Goal: Information Seeking & Learning: Learn about a topic

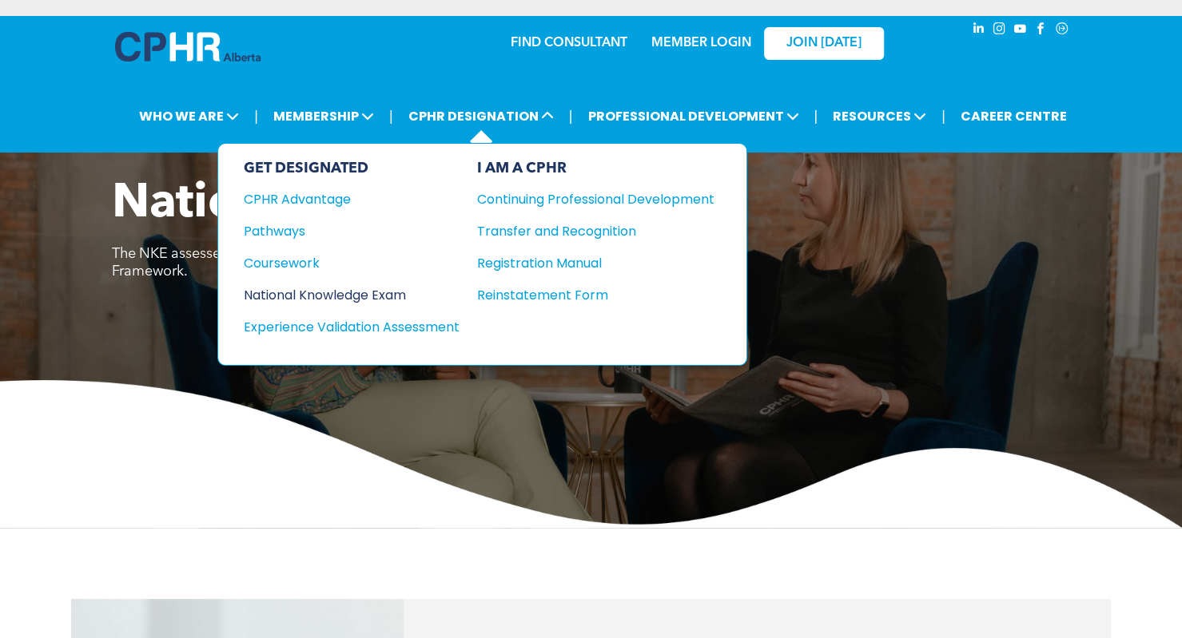
click at [378, 289] on div "National Knowledge Exam" at bounding box center [341, 295] width 194 height 20
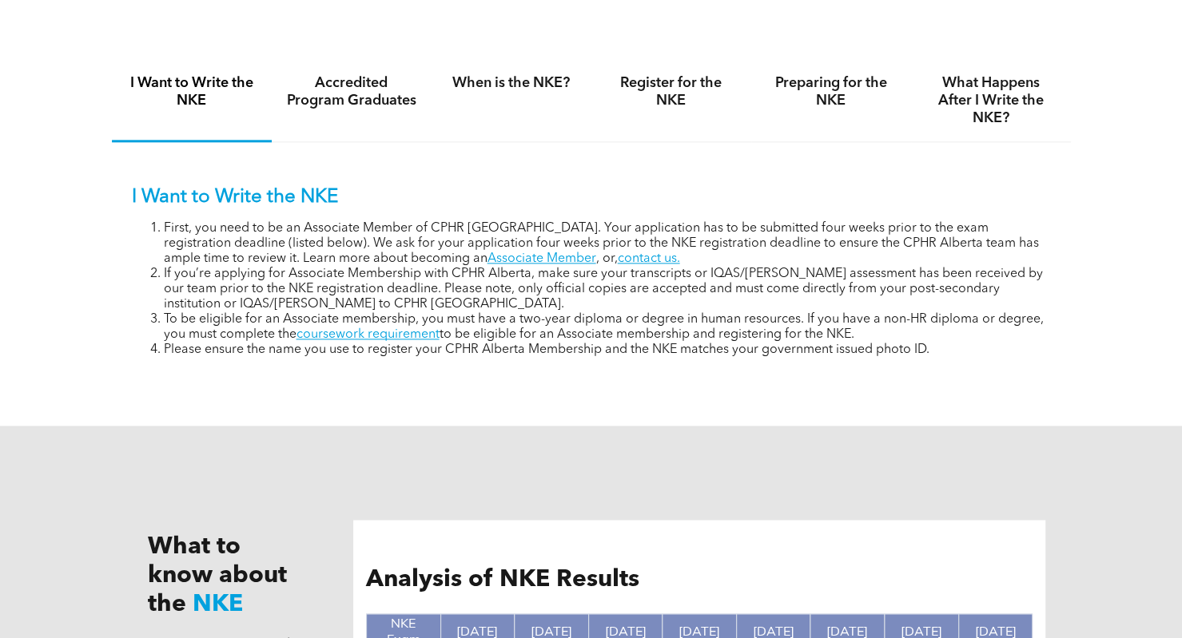
scroll to position [1081, 0]
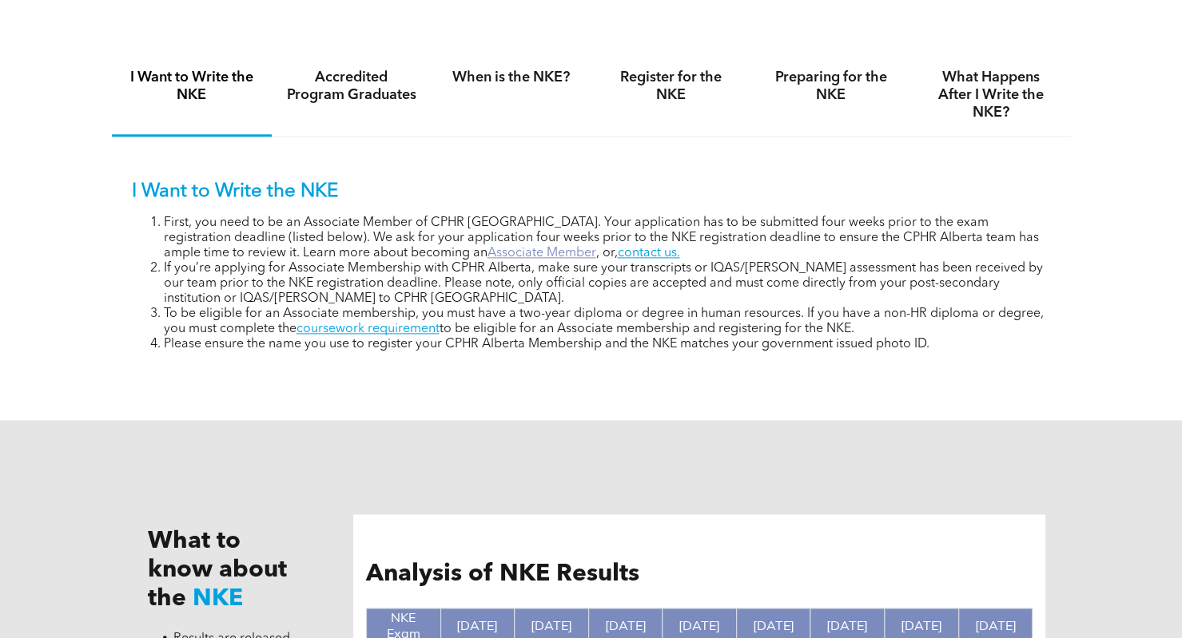
click at [487, 260] on link "Associate Member" at bounding box center [541, 253] width 109 height 13
click at [425, 329] on link "coursework requirement" at bounding box center [367, 329] width 143 height 13
click at [660, 104] on h4 "Register for the NKE" at bounding box center [671, 86] width 131 height 35
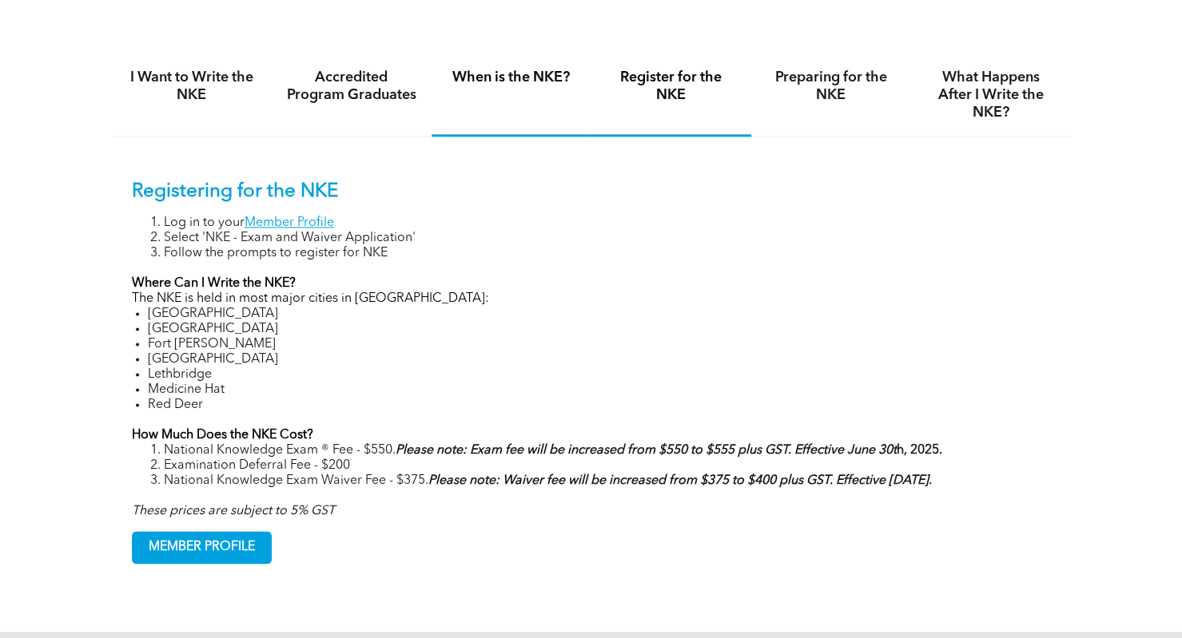
click at [510, 100] on div "When is the NKE?" at bounding box center [511, 95] width 160 height 82
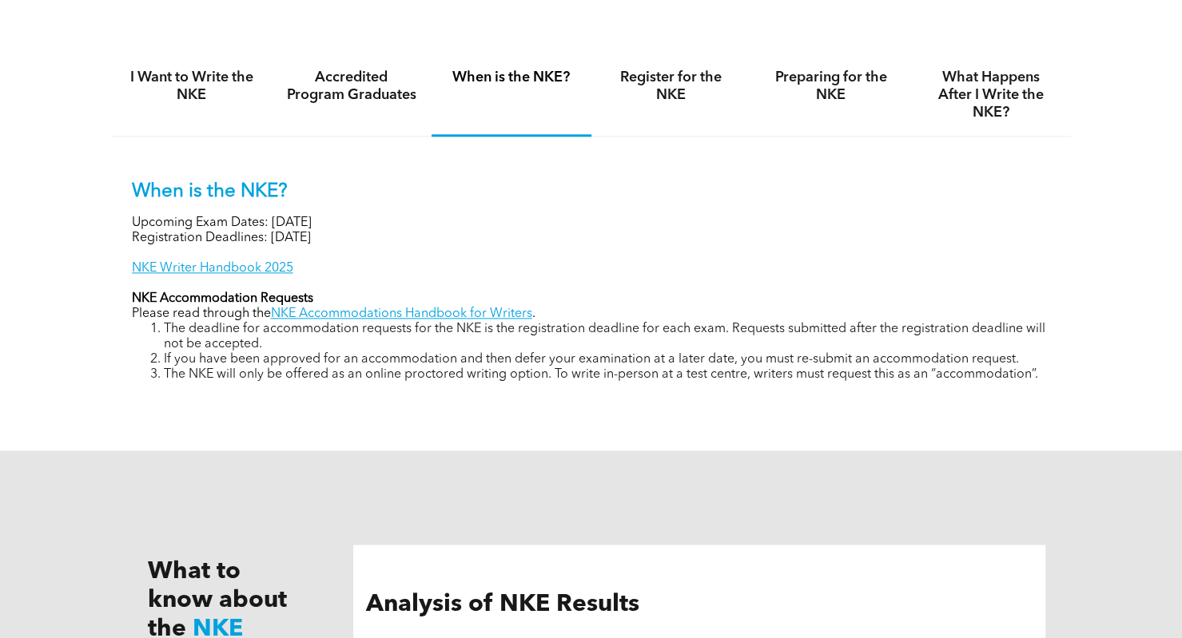
click at [639, 296] on p "NKE Accommodation Requests" at bounding box center [591, 299] width 919 height 15
click at [634, 419] on div "I Want to Write the NKE Accredited Program Graduates When is the NKE? Register …" at bounding box center [591, 230] width 959 height 410
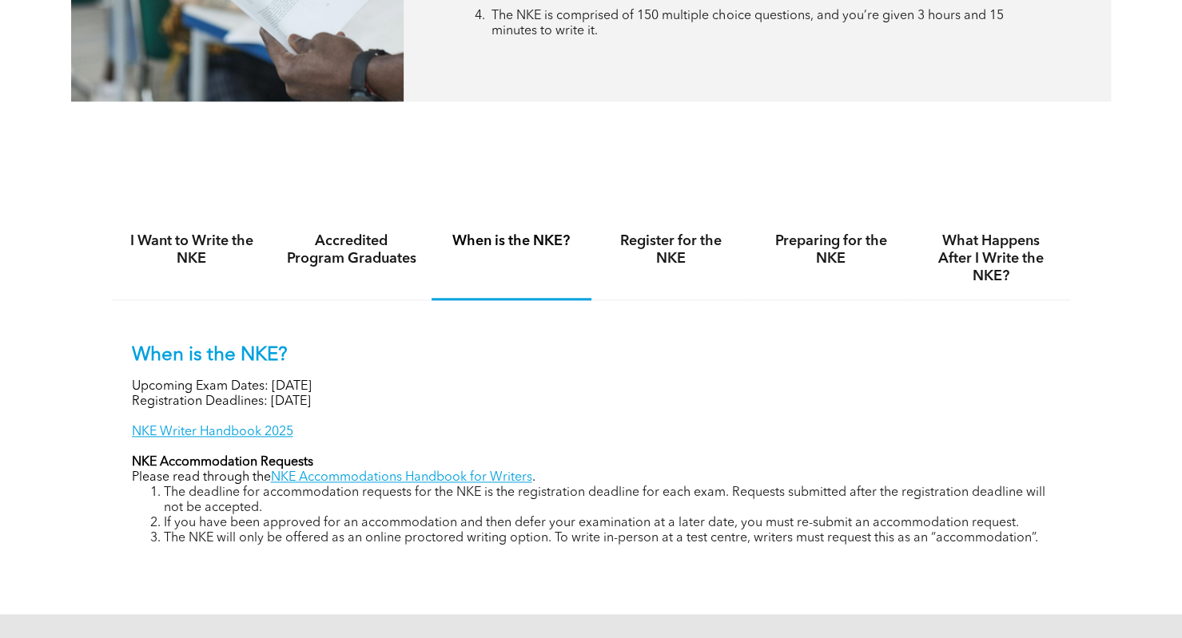
scroll to position [912, 0]
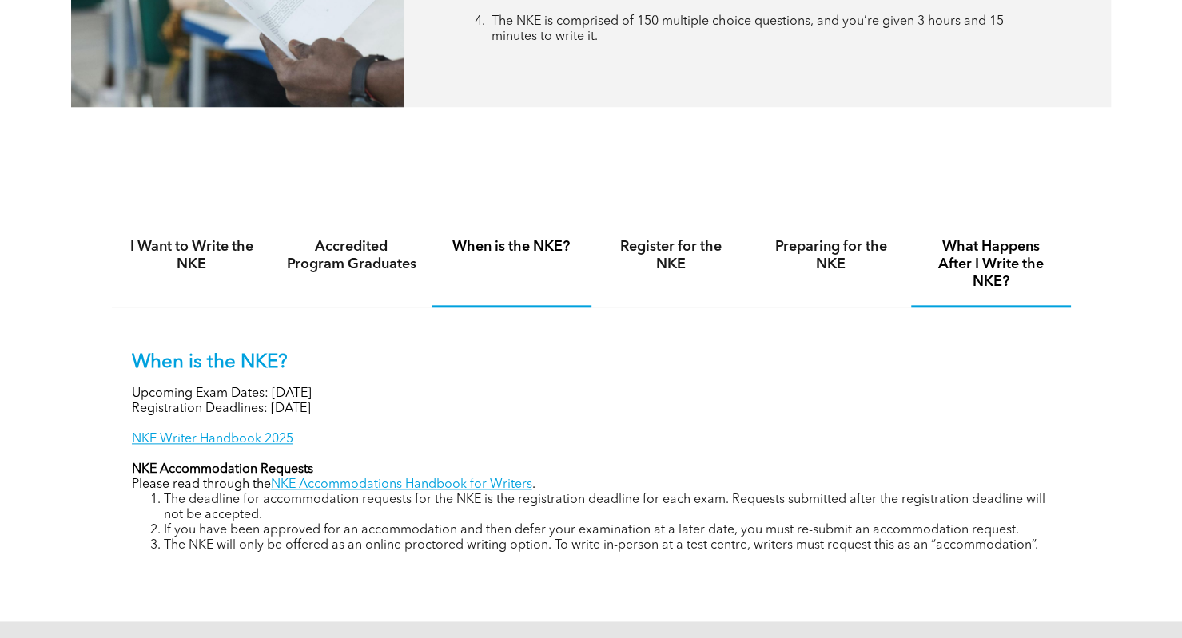
click at [1051, 239] on div "What Happens After I Write the NKE?" at bounding box center [991, 266] width 160 height 84
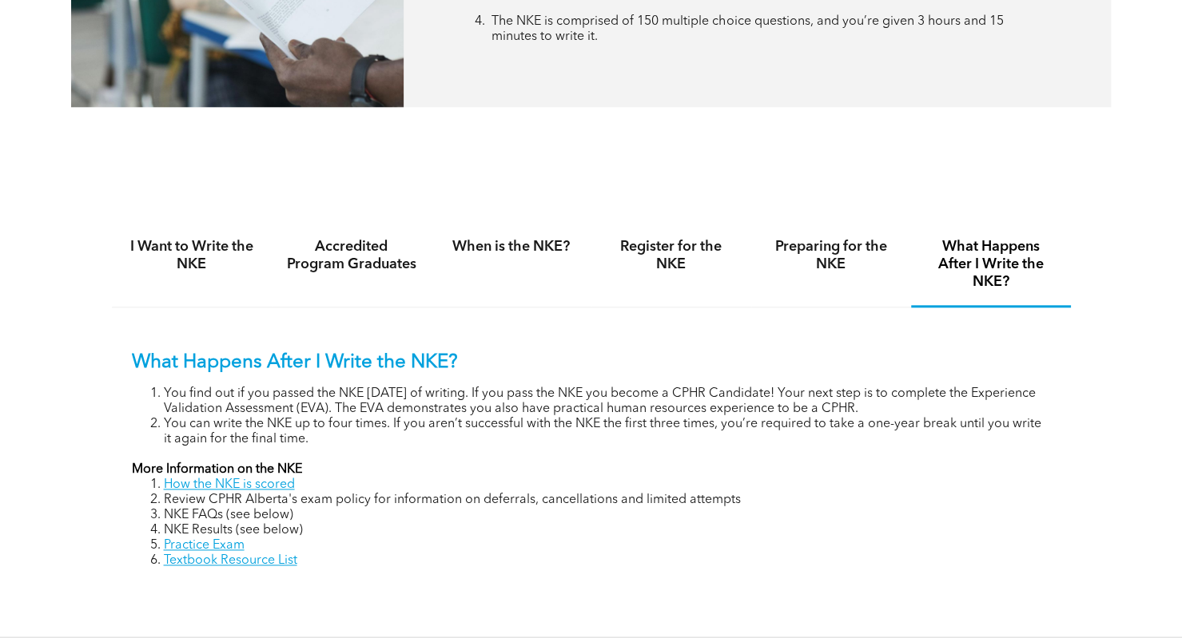
click at [773, 508] on li "Review CPHR Alberta's exam policy for information on deferrals, cancellations a…" at bounding box center [607, 500] width 887 height 15
drag, startPoint x: 397, startPoint y: 413, endPoint x: 160, endPoint y: 416, distance: 237.3
click at [160, 416] on ol "You find out if you passed the NKE within 8 weeks of writing. If you pass the N…" at bounding box center [591, 417] width 919 height 61
click at [272, 487] on link "How the NKE is scored" at bounding box center [229, 485] width 131 height 13
click at [550, 242] on h4 "When is the NKE?" at bounding box center [511, 247] width 131 height 18
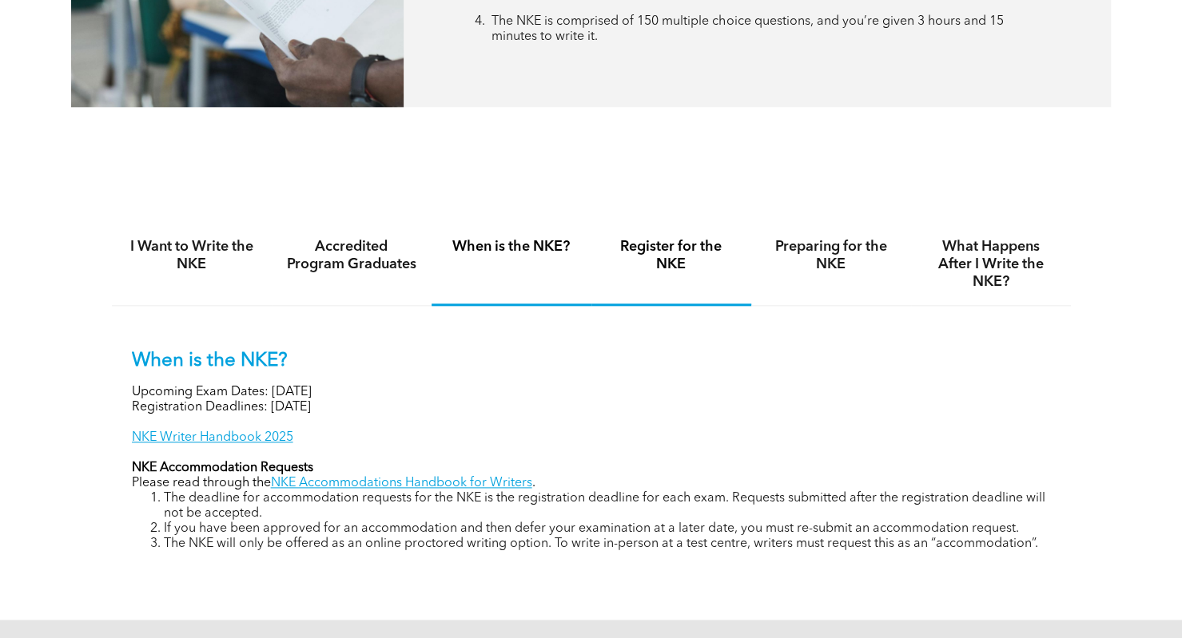
click at [687, 256] on h4 "Register for the NKE" at bounding box center [671, 255] width 131 height 35
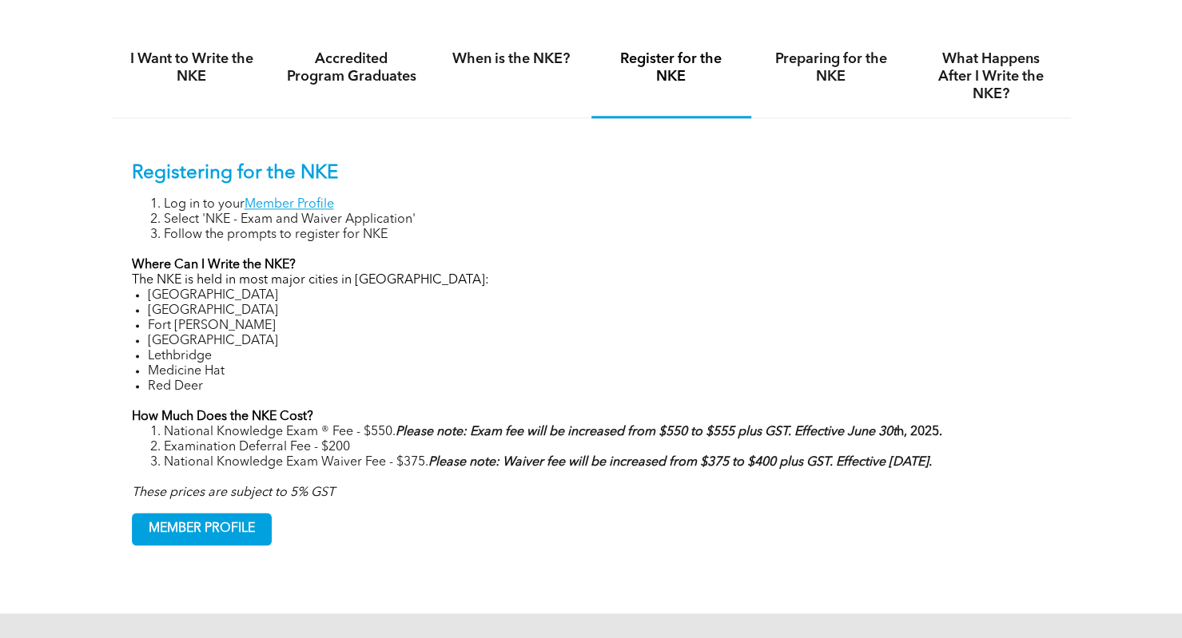
scroll to position [1117, 0]
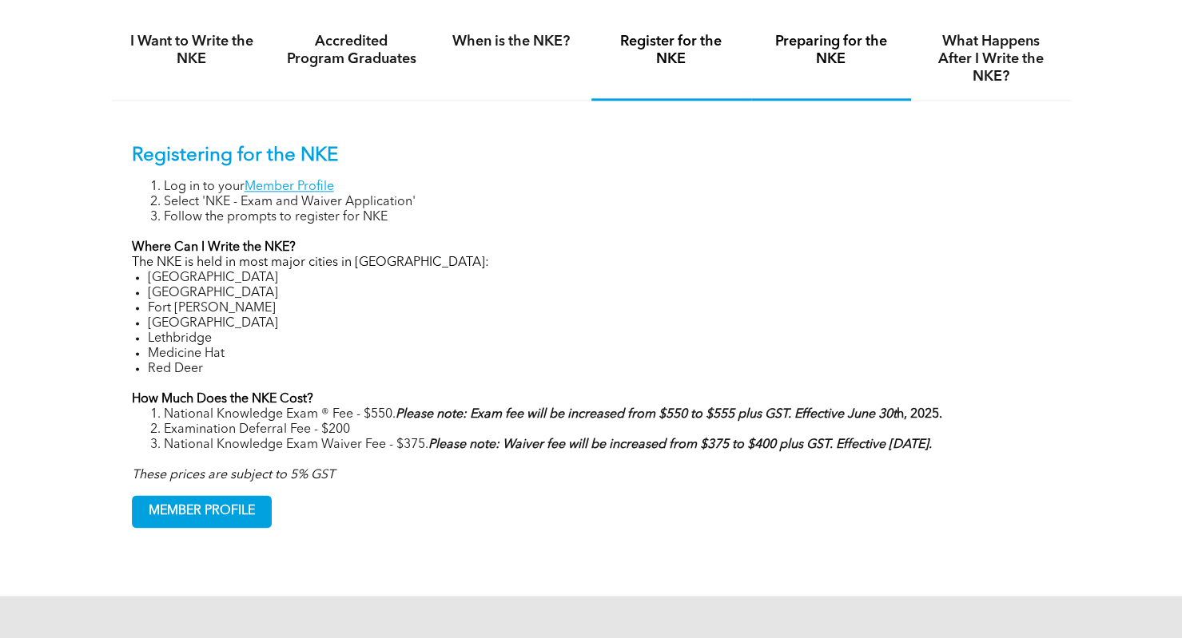
click at [864, 43] on h4 "Preparing for the NKE" at bounding box center [830, 50] width 131 height 35
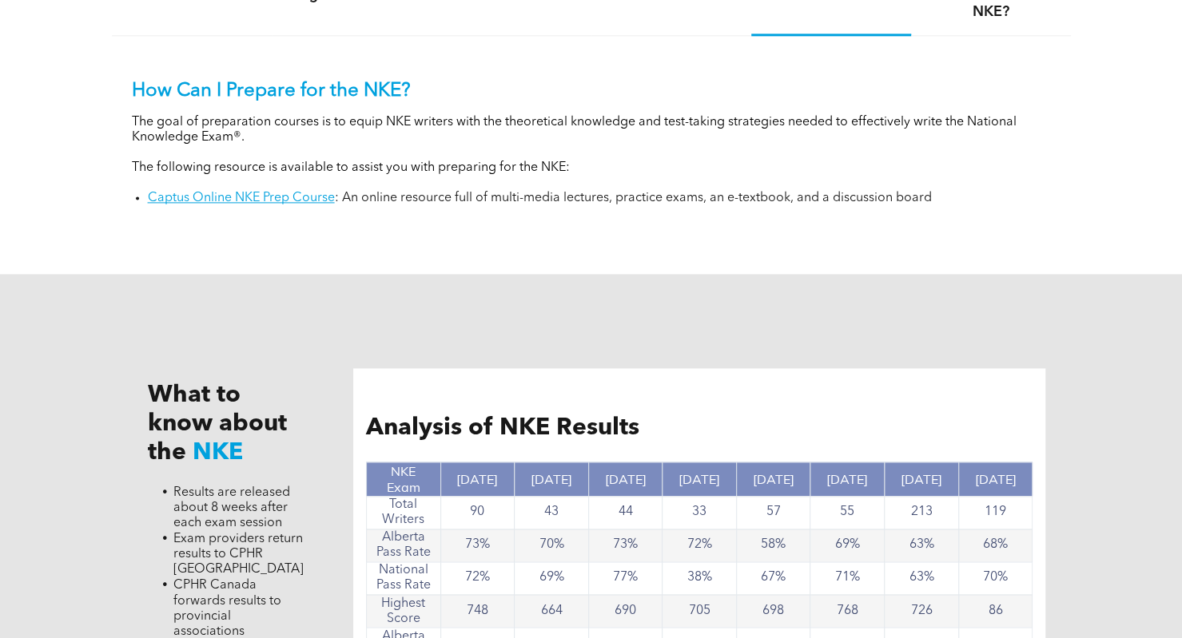
scroll to position [1179, 0]
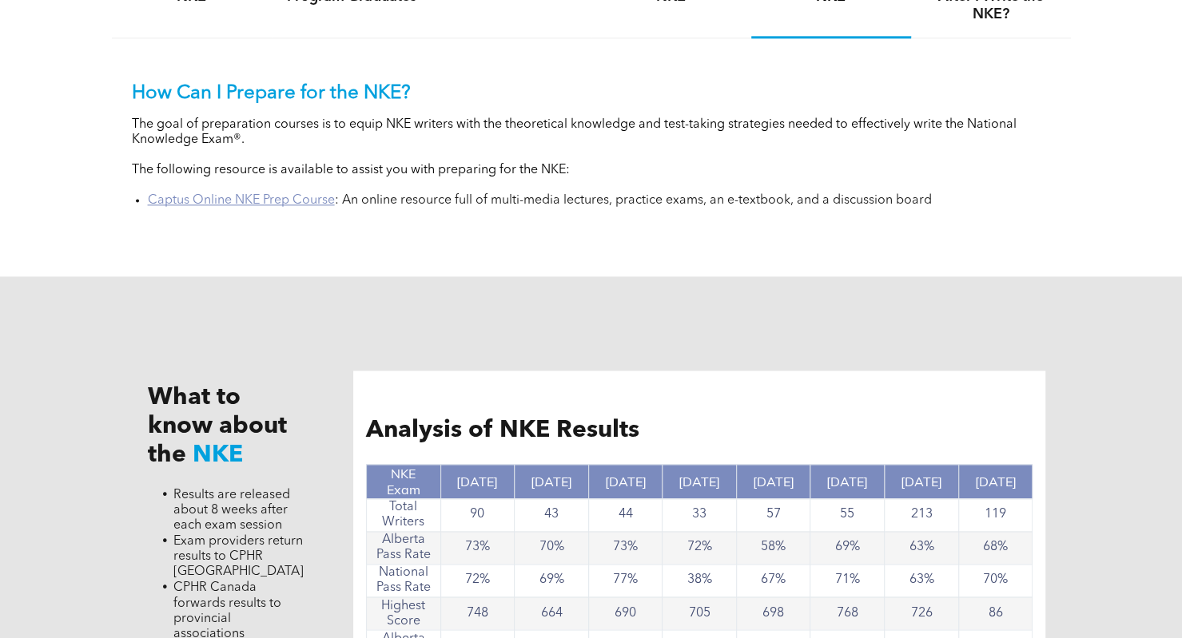
click at [214, 204] on link "Captus Online NKE Prep Course" at bounding box center [241, 200] width 187 height 13
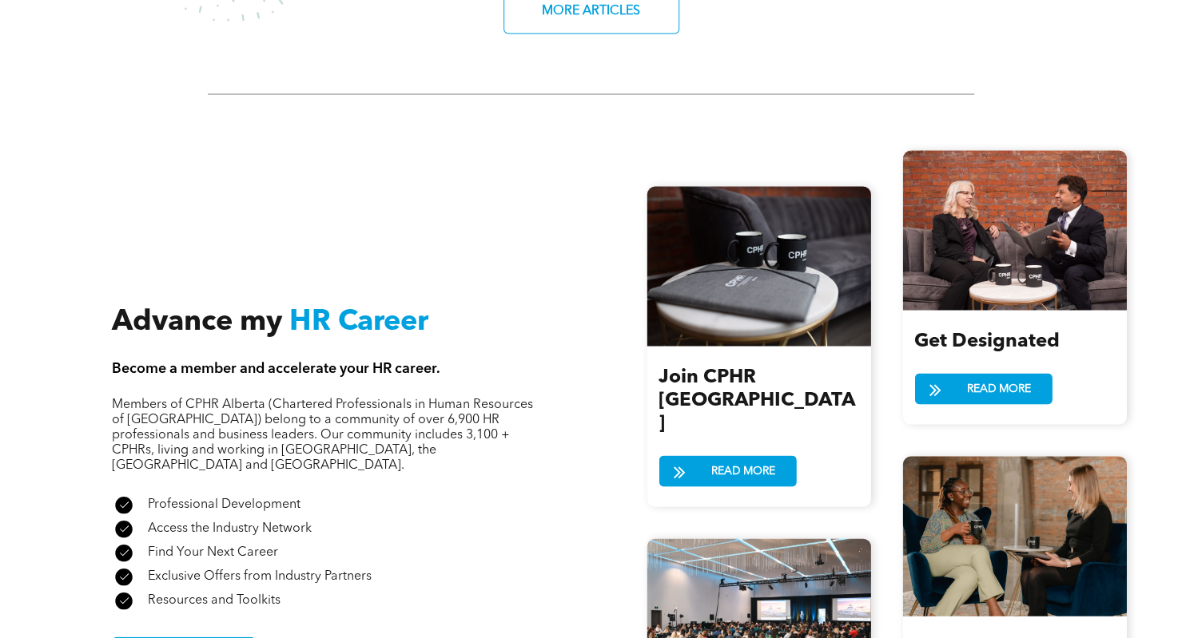
scroll to position [1833, 0]
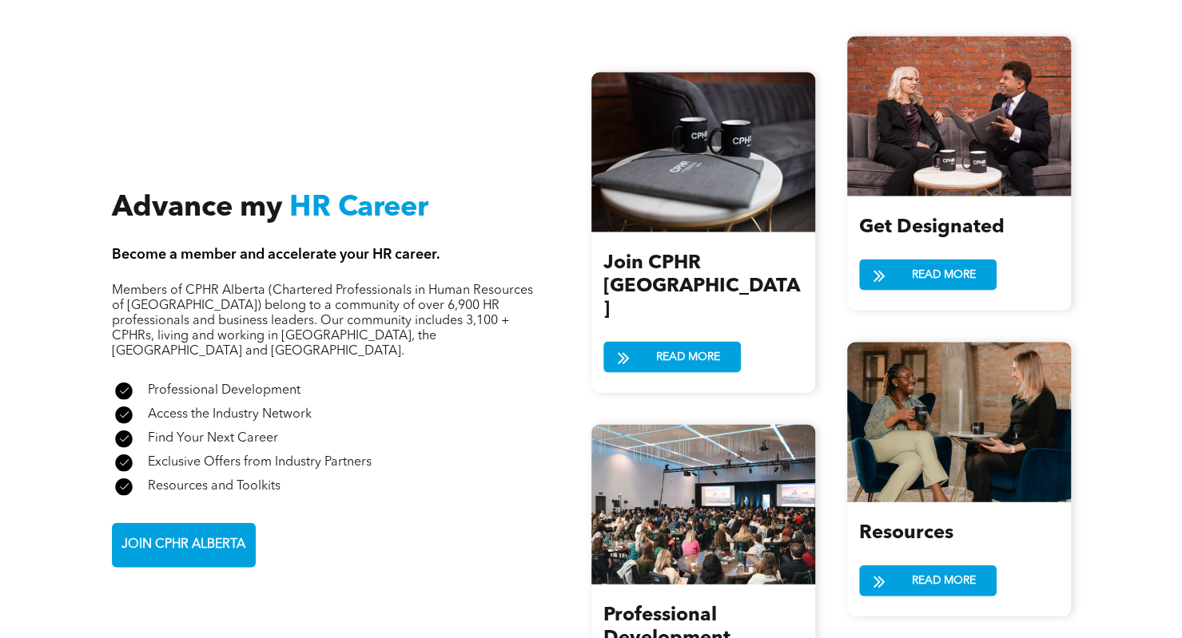
drag, startPoint x: 1170, startPoint y: 396, endPoint x: 1178, endPoint y: 451, distance: 55.7
click at [1178, 451] on div "Advance my HR Career Become a member and accelerate your HR career. Members of …" at bounding box center [591, 381] width 1182 height 850
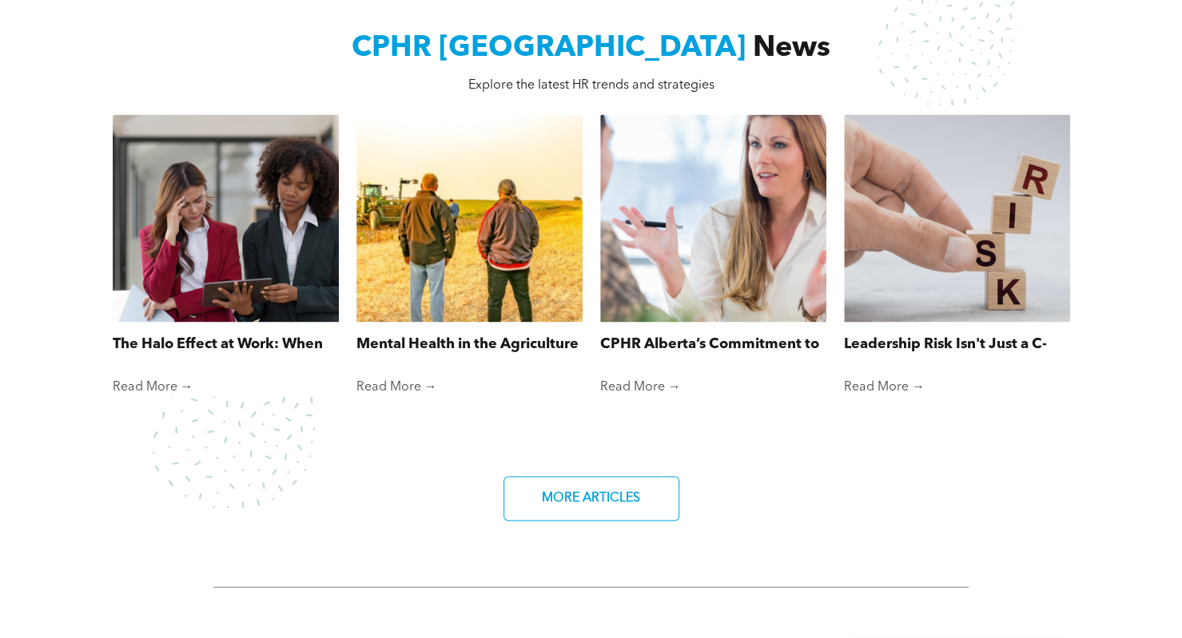
scroll to position [1719, 0]
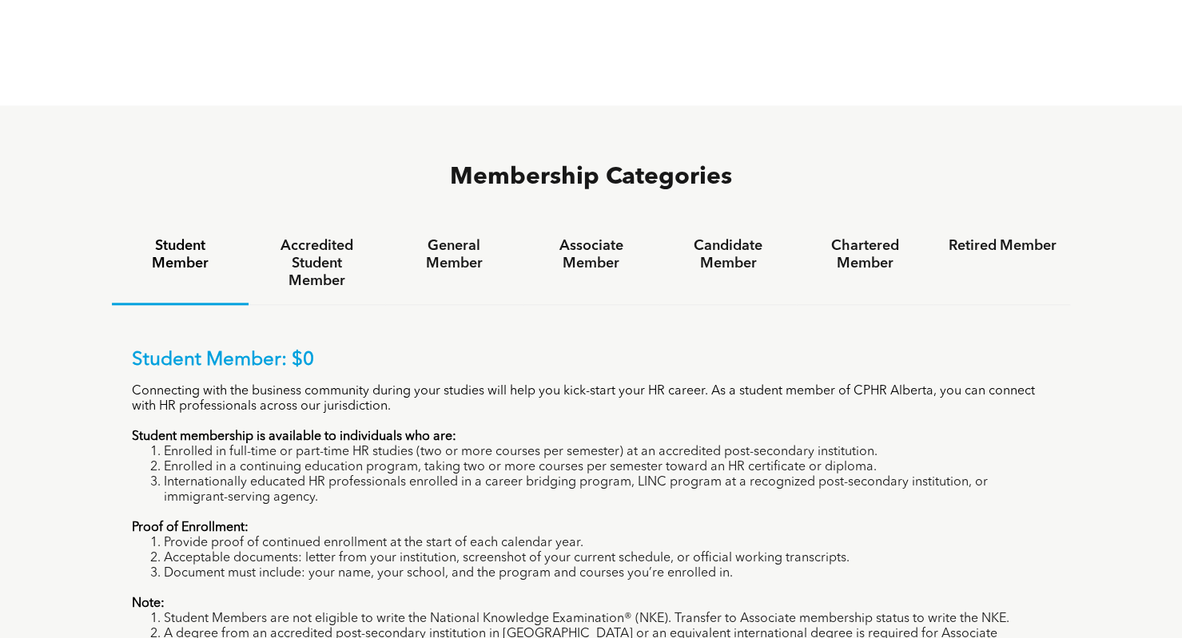
scroll to position [955, 0]
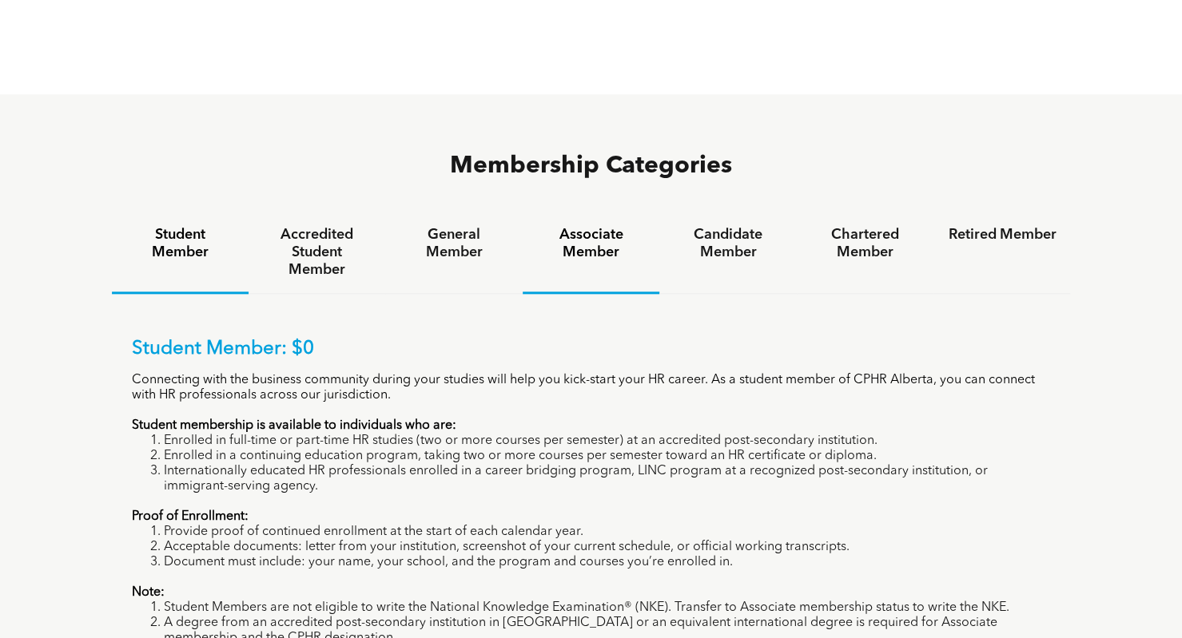
click at [638, 212] on div "Associate Member" at bounding box center [590, 253] width 137 height 82
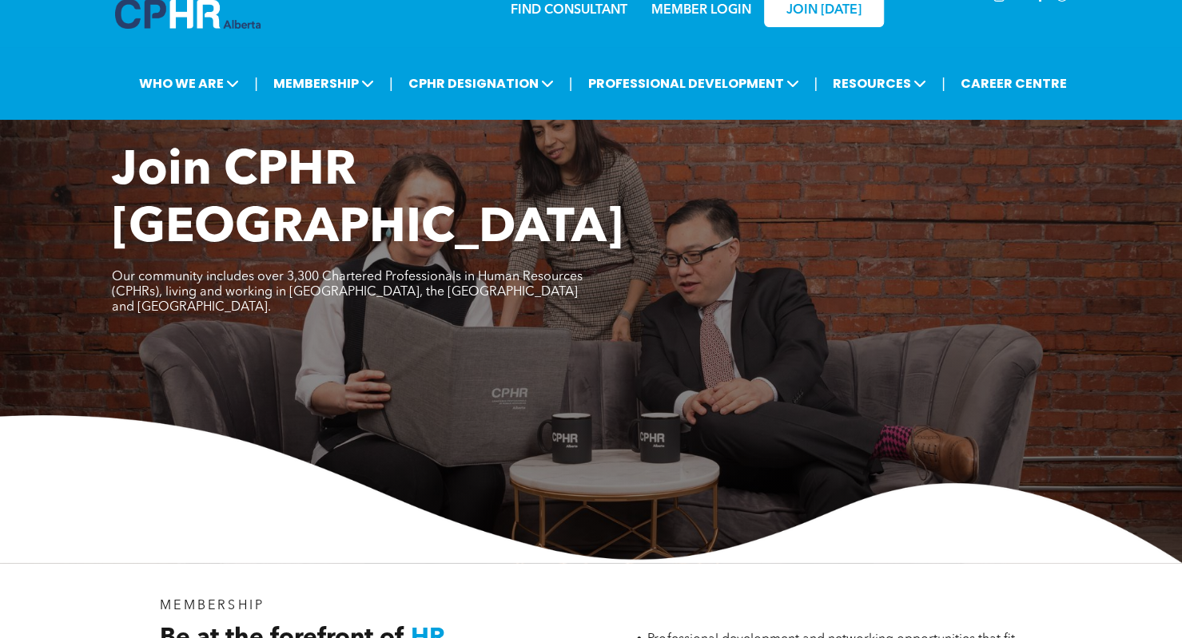
scroll to position [0, 0]
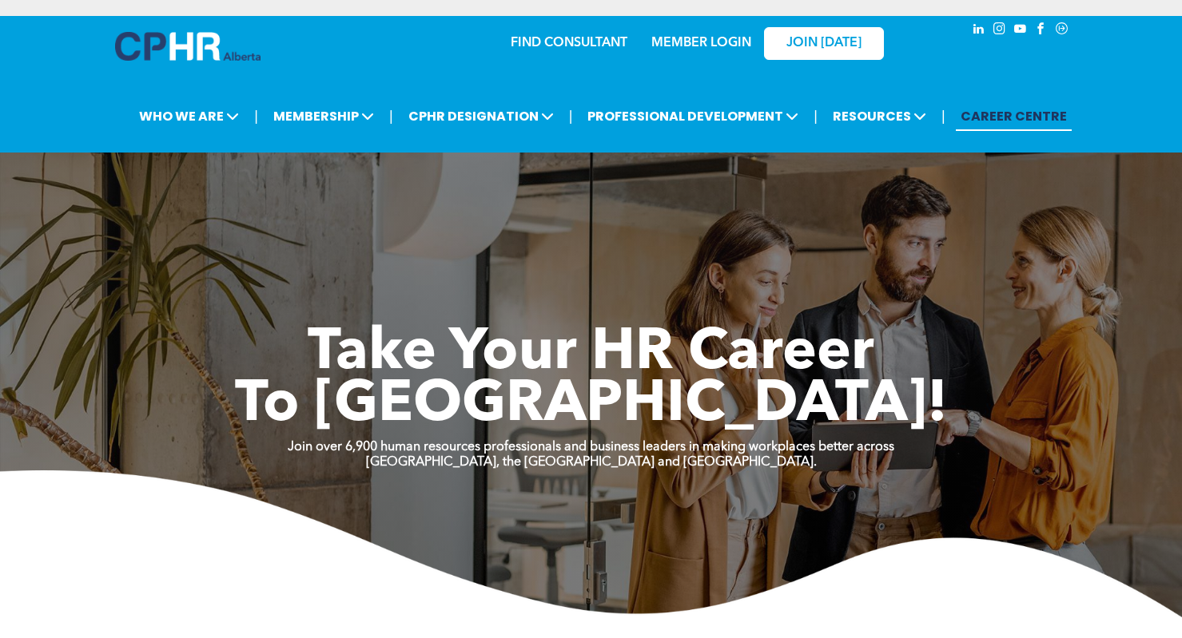
scroll to position [1719, 0]
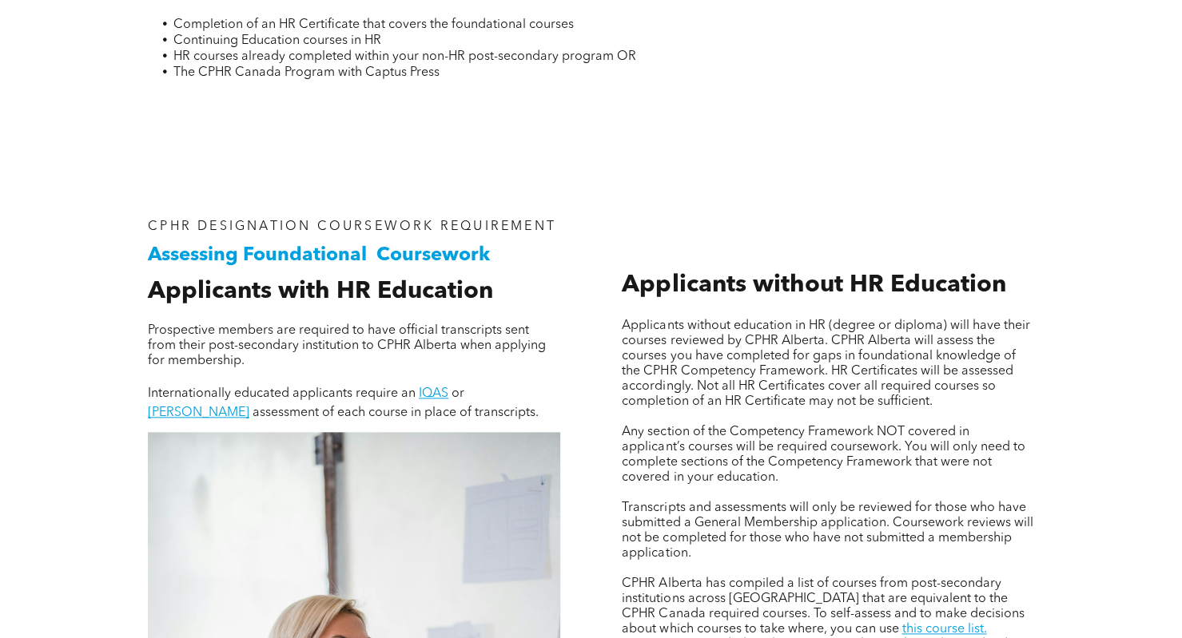
scroll to position [874, 0]
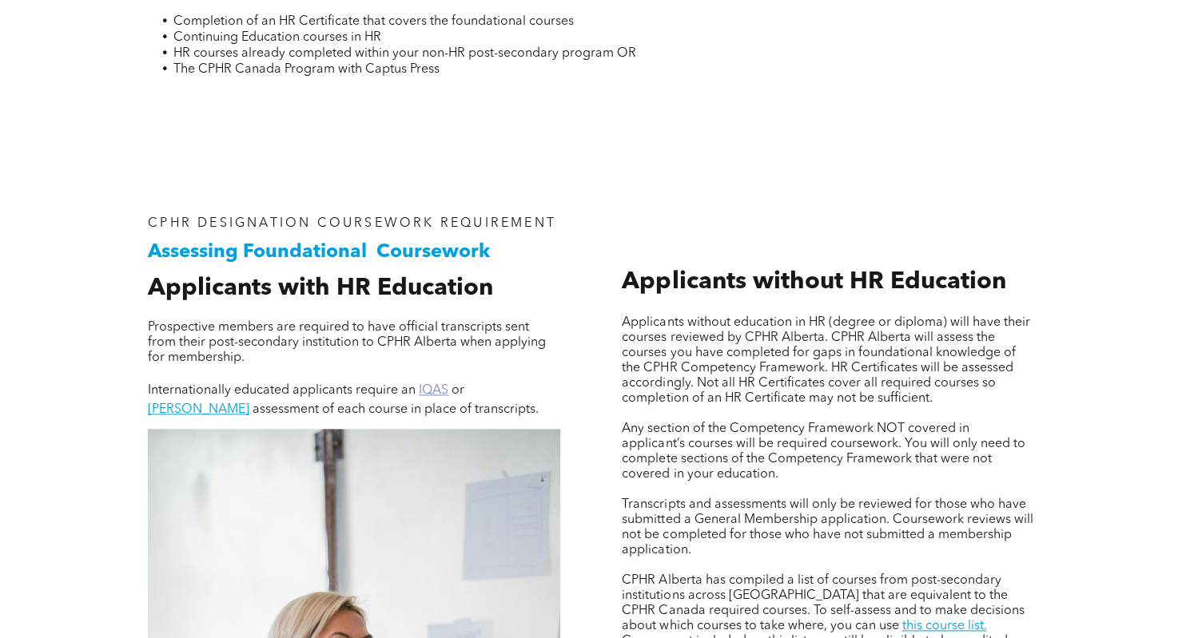
click at [433, 388] on link "IQAS" at bounding box center [434, 390] width 30 height 13
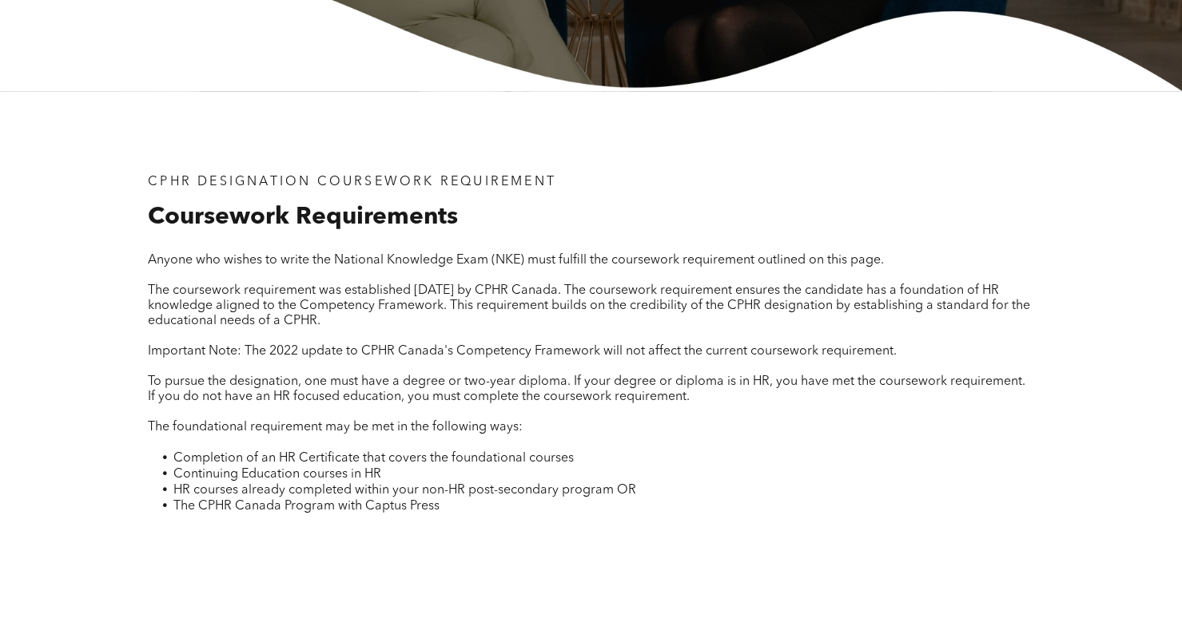
scroll to position [0, 0]
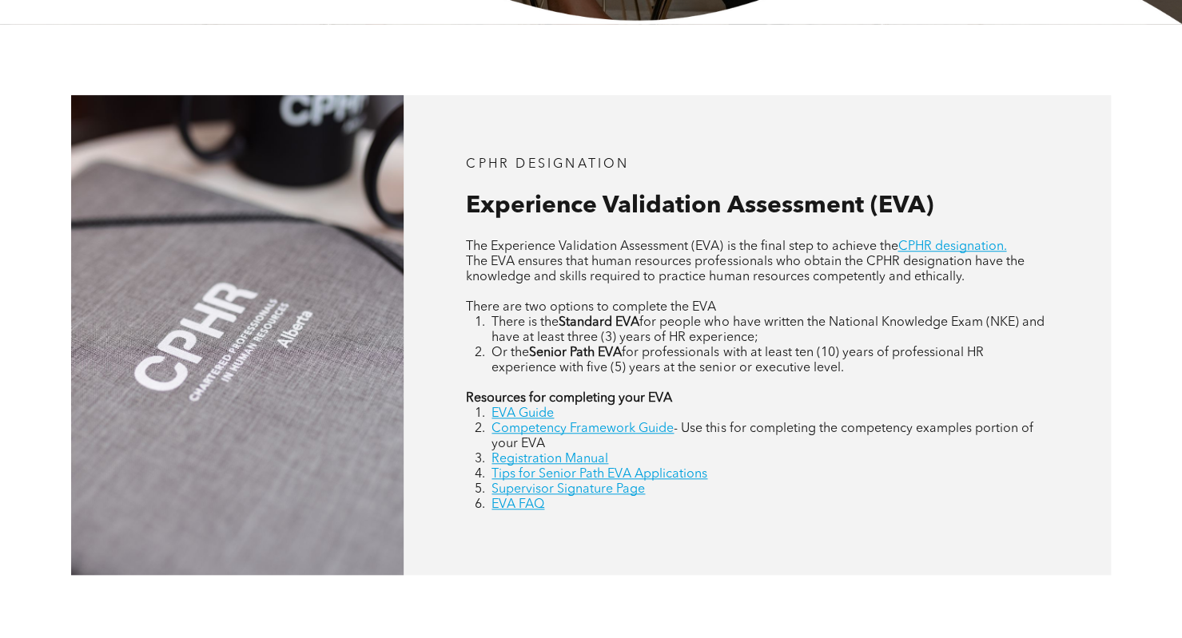
scroll to position [609, 0]
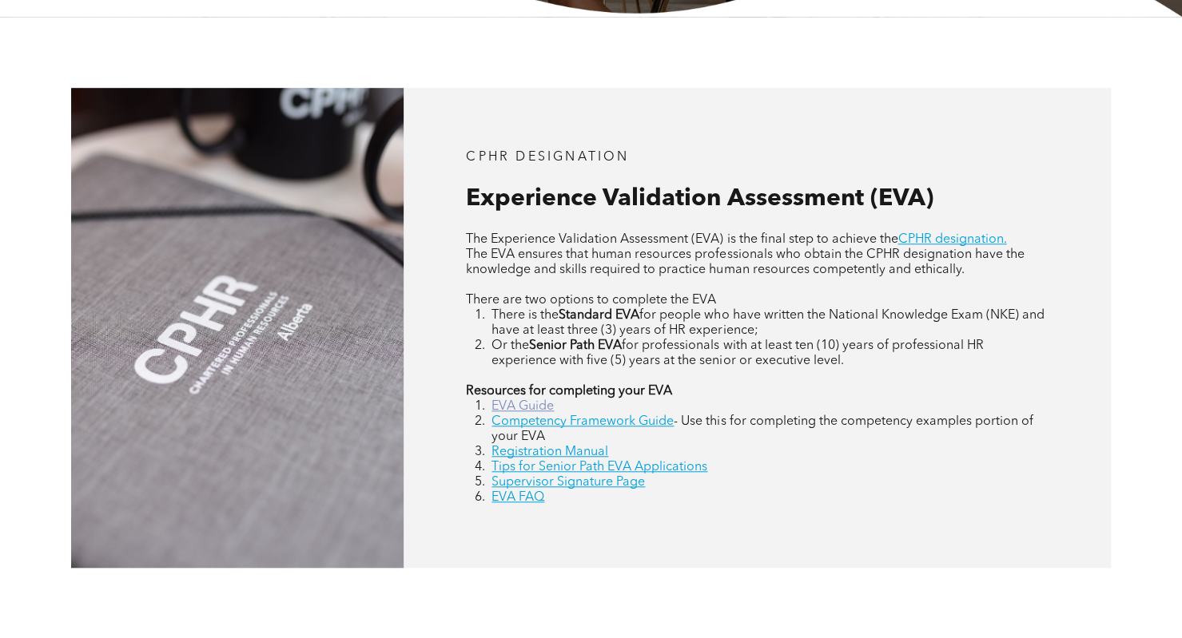
click at [522, 406] on link "EVA Guide" at bounding box center [522, 406] width 62 height 13
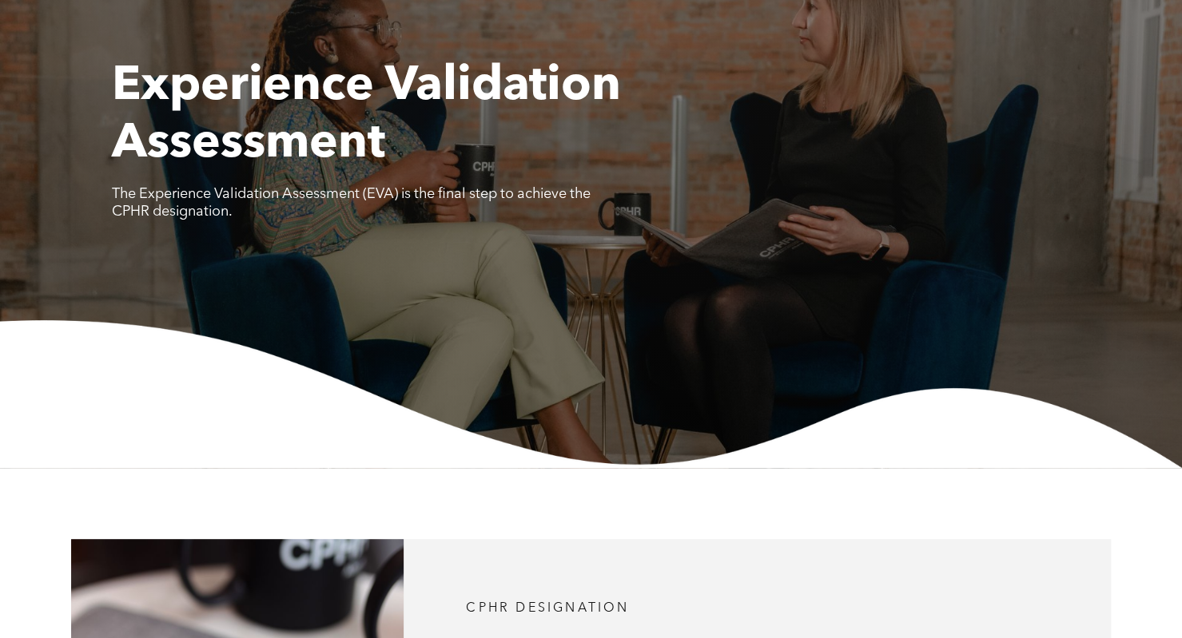
scroll to position [0, 0]
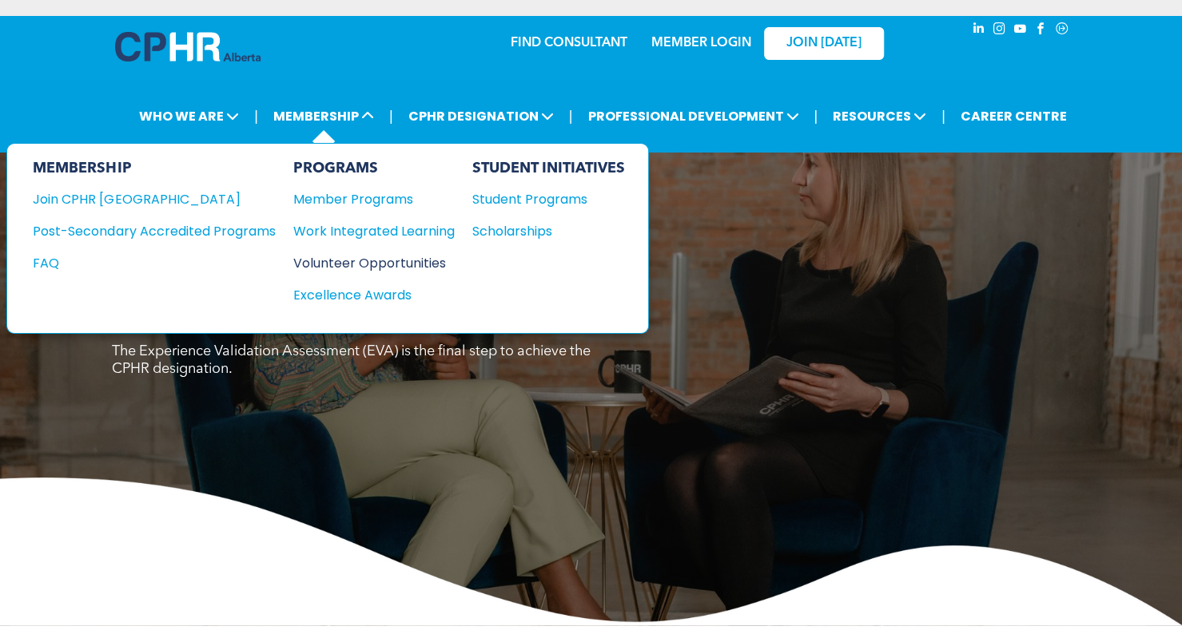
click at [316, 253] on div "Volunteer Opportunities" at bounding box center [364, 263] width 145 height 20
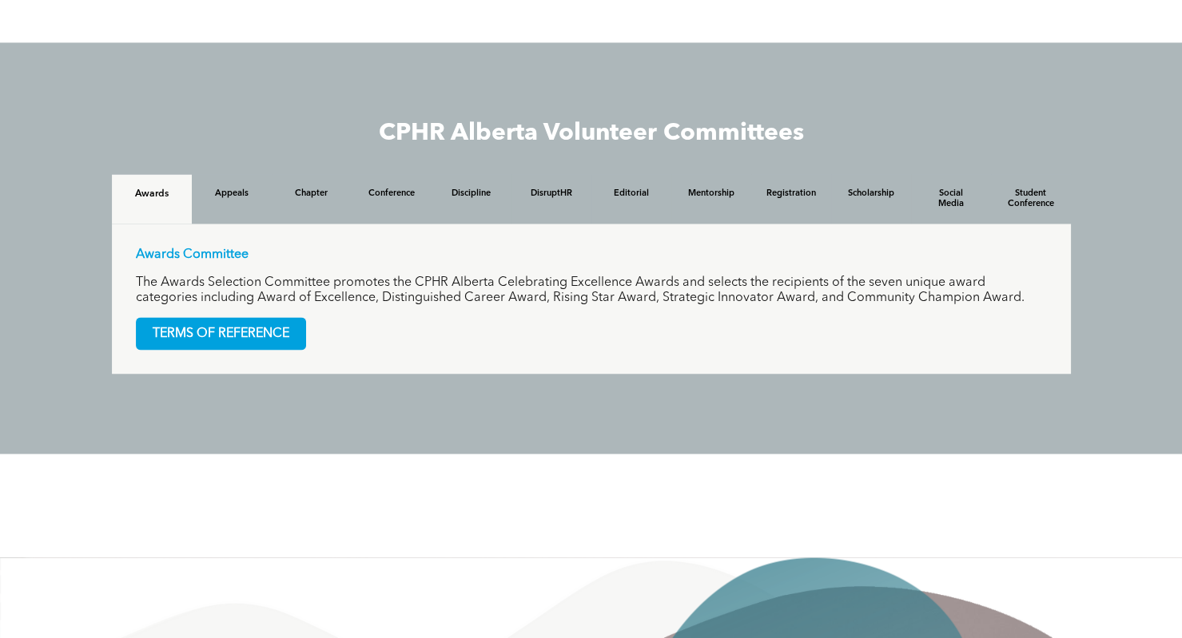
scroll to position [1491, 0]
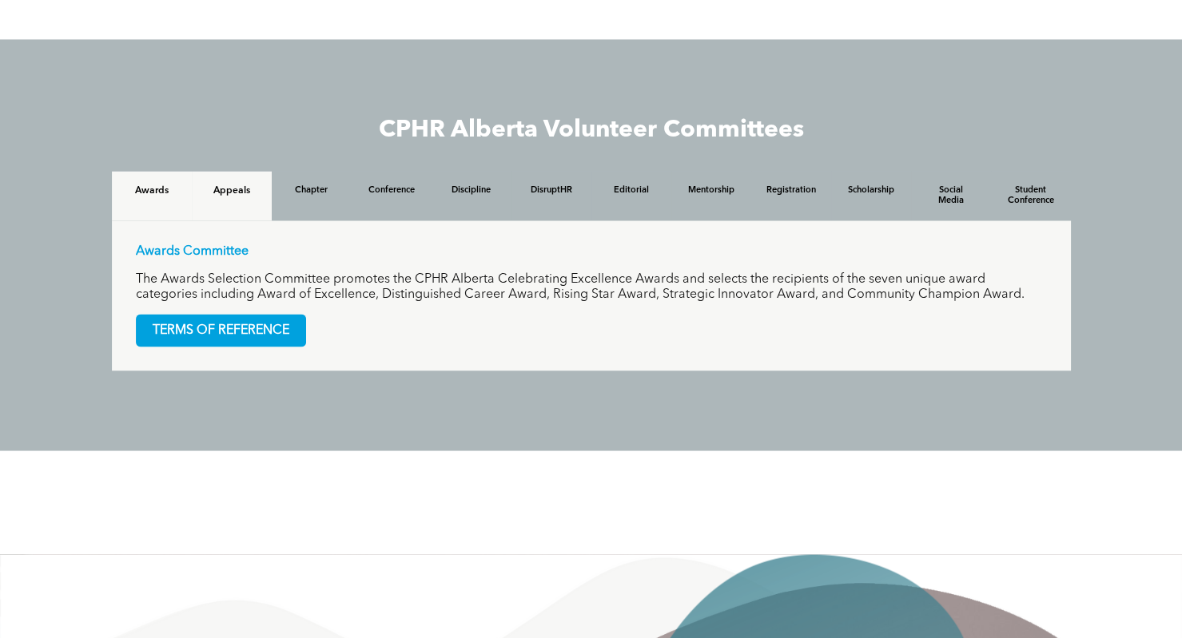
click at [248, 193] on h4 "Appeals" at bounding box center [231, 190] width 51 height 11
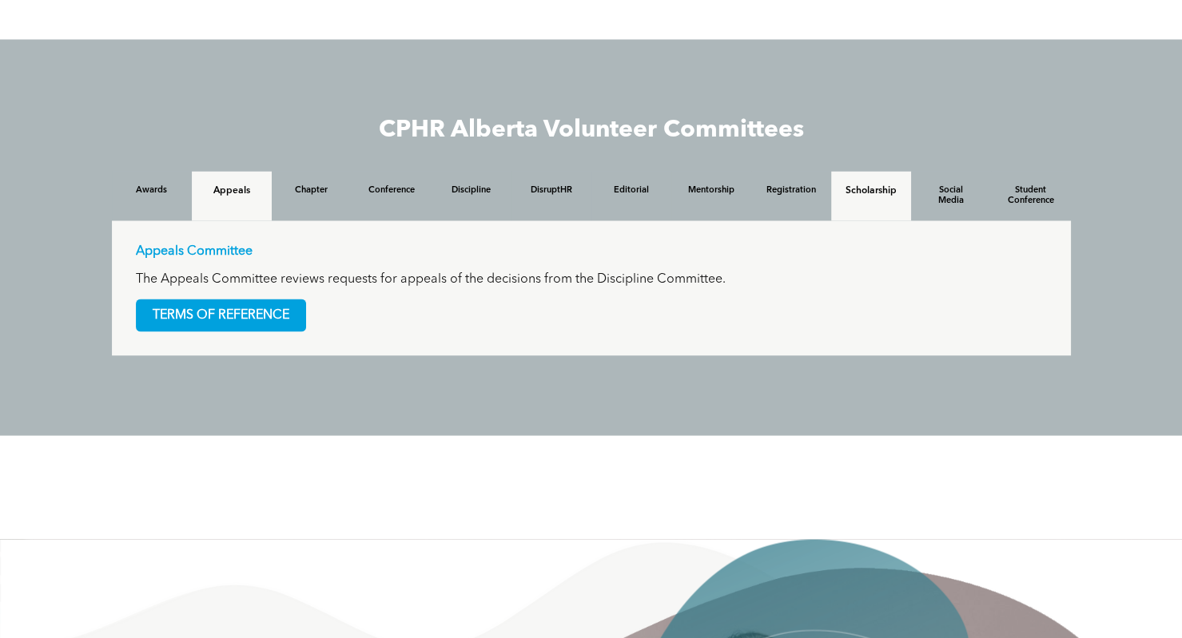
click at [866, 197] on h4 "Scholarship" at bounding box center [870, 190] width 51 height 11
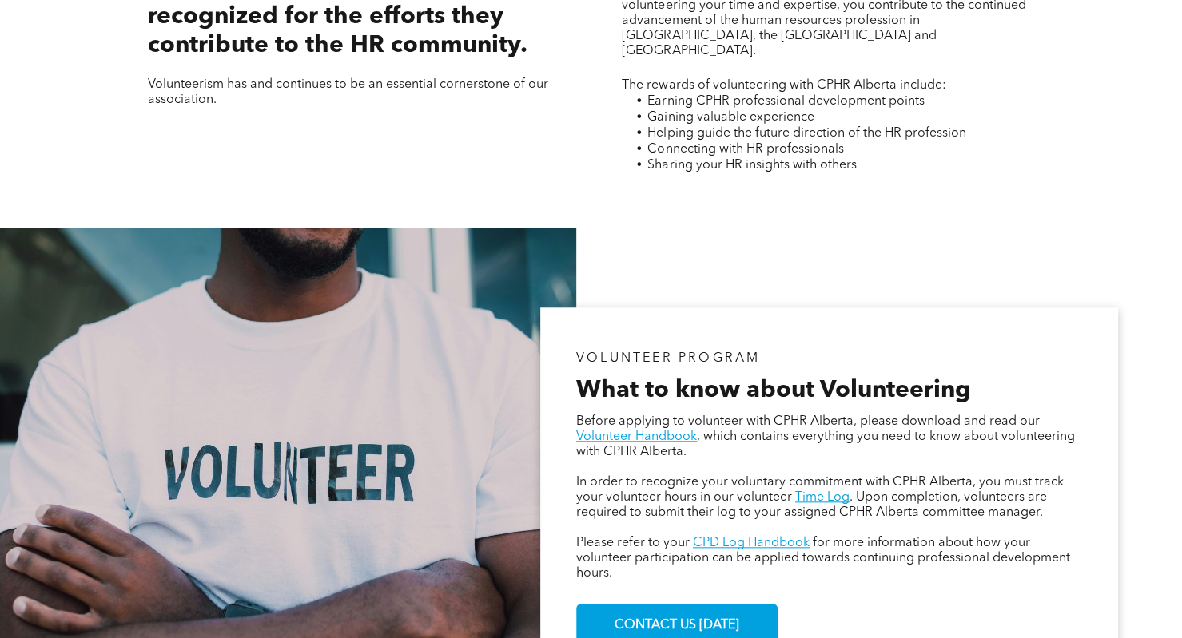
scroll to position [0, 0]
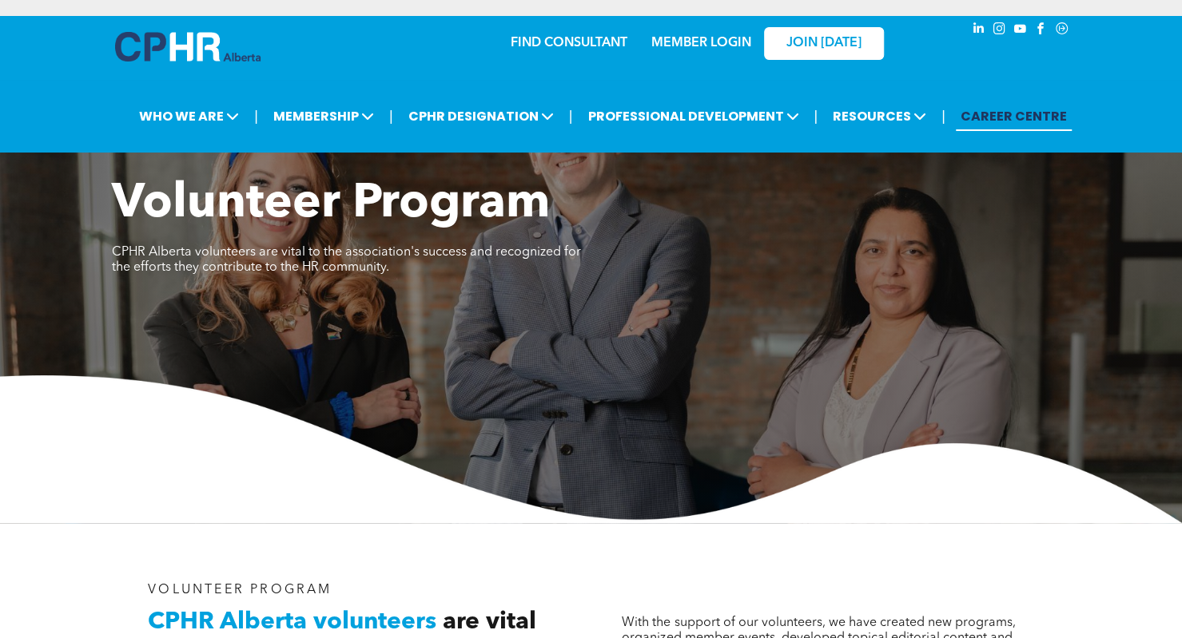
click at [981, 129] on link "CAREER CENTRE" at bounding box center [1013, 116] width 116 height 30
